Goal: Task Accomplishment & Management: Use online tool/utility

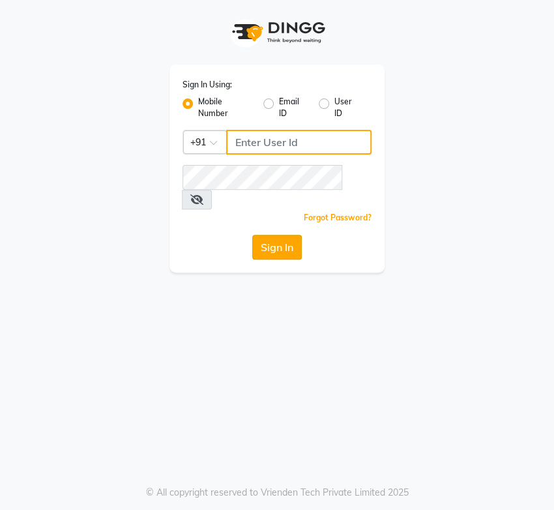
type input "8135954756"
click at [279, 235] on button "Sign In" at bounding box center [277, 247] width 50 height 25
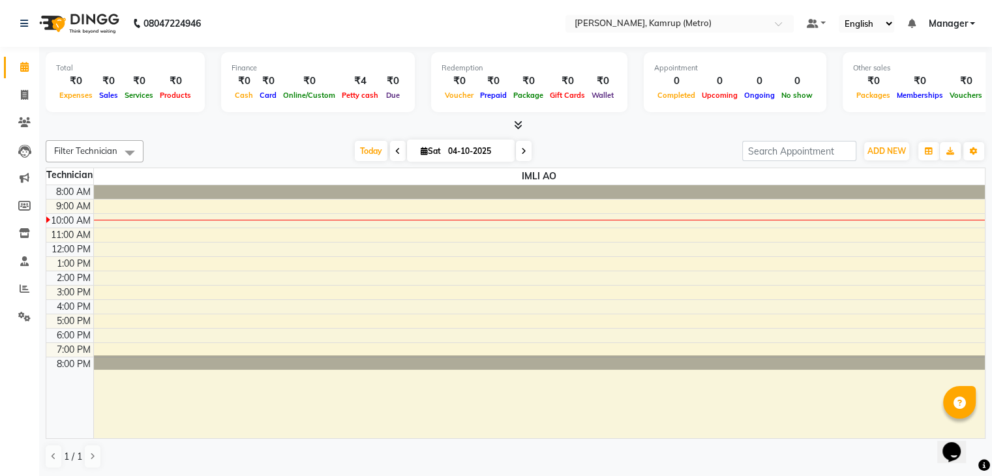
click at [361, 99] on span "Petty cash" at bounding box center [359, 95] width 43 height 9
click at [23, 95] on icon at bounding box center [24, 95] width 7 height 10
select select "service"
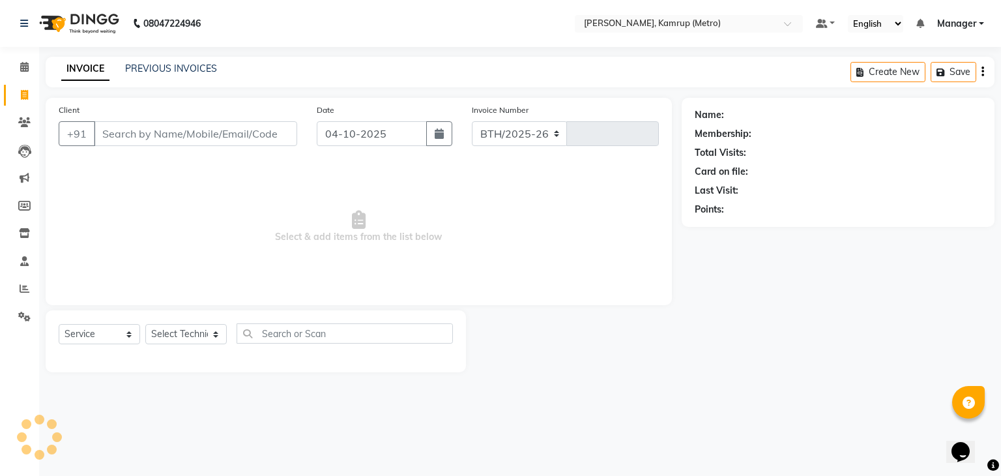
select select "7190"
type input "0301"
